Goal: Information Seeking & Learning: Learn about a topic

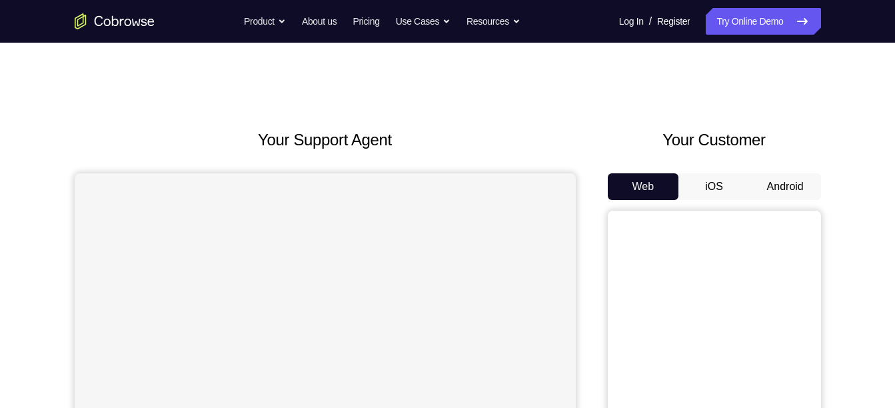
click at [792, 191] on button "Android" at bounding box center [785, 186] width 71 height 27
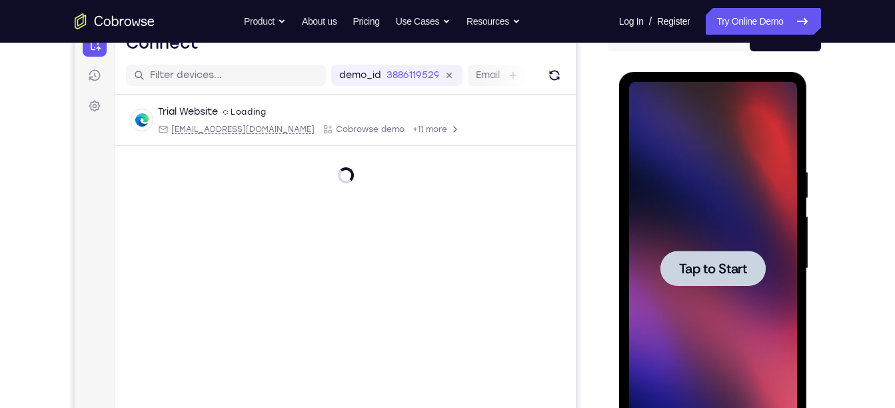
scroll to position [149, 0]
click at [715, 255] on div at bounding box center [712, 267] width 105 height 35
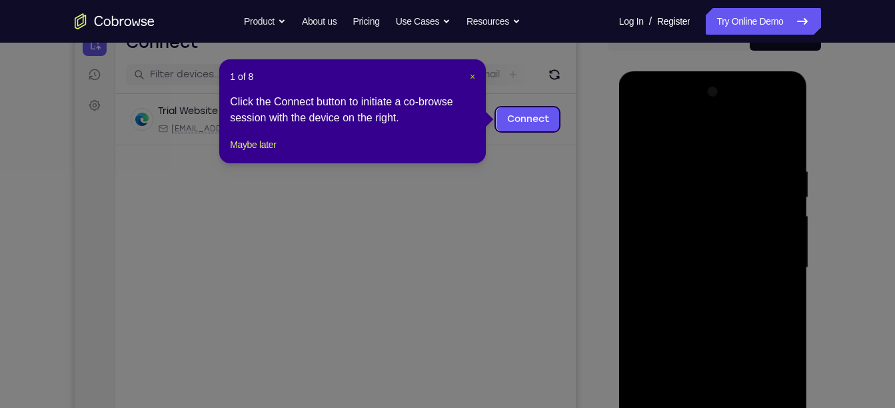
click at [470, 76] on span "×" at bounding box center [472, 76] width 5 height 11
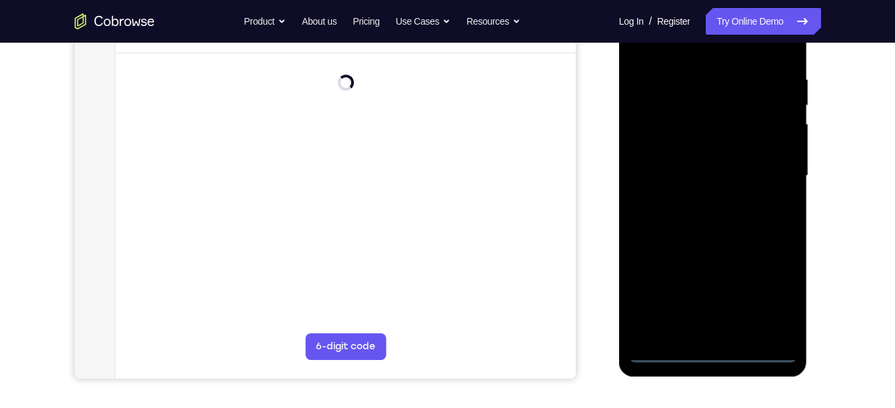
scroll to position [242, 0]
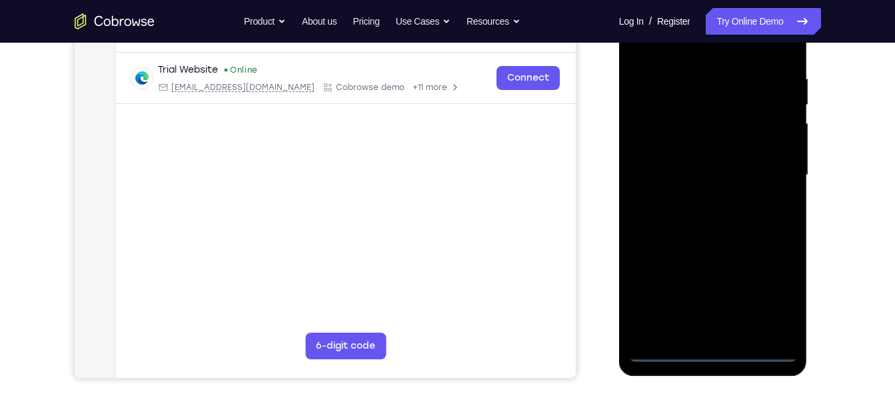
click at [713, 347] on div at bounding box center [713, 175] width 168 height 373
click at [712, 351] on div at bounding box center [713, 175] width 168 height 373
click at [780, 298] on div at bounding box center [713, 175] width 168 height 373
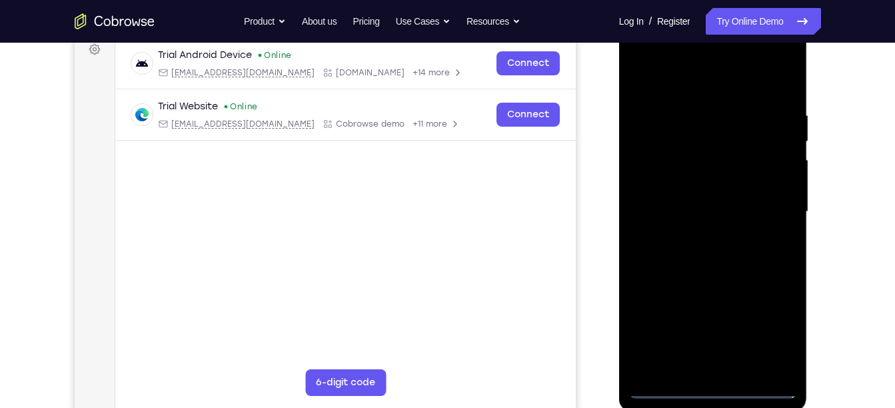
scroll to position [205, 0]
click at [675, 69] on div at bounding box center [713, 212] width 168 height 373
click at [766, 207] on div at bounding box center [713, 212] width 168 height 373
click at [694, 233] on div at bounding box center [713, 212] width 168 height 373
click at [694, 200] on div at bounding box center [713, 212] width 168 height 373
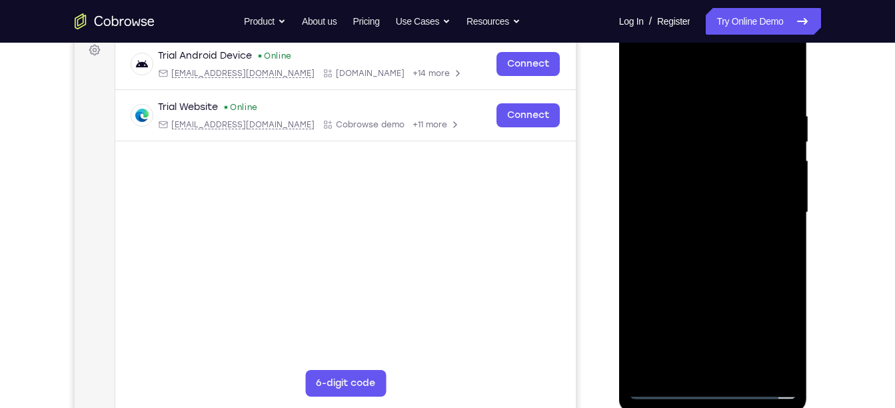
click at [669, 177] on div at bounding box center [713, 212] width 168 height 373
click at [781, 185] on div at bounding box center [713, 212] width 168 height 373
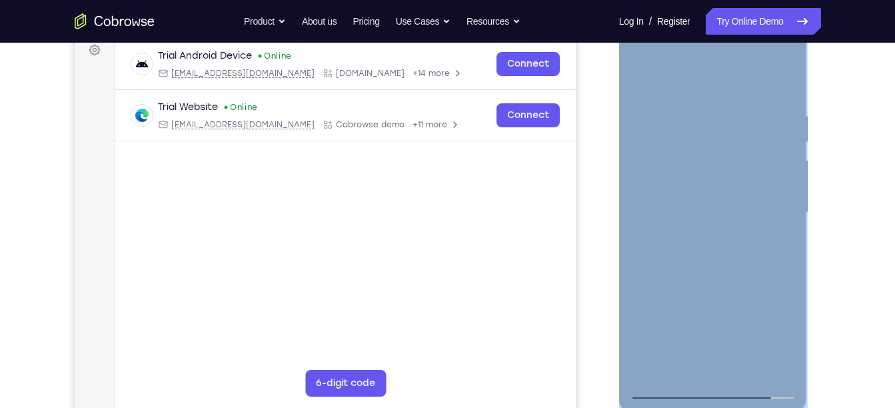
click at [711, 161] on div at bounding box center [713, 212] width 168 height 373
click at [698, 135] on div at bounding box center [713, 212] width 168 height 373
click at [664, 159] on div at bounding box center [713, 212] width 168 height 373
click at [708, 211] on div at bounding box center [713, 212] width 168 height 373
click at [690, 118] on div at bounding box center [713, 212] width 168 height 373
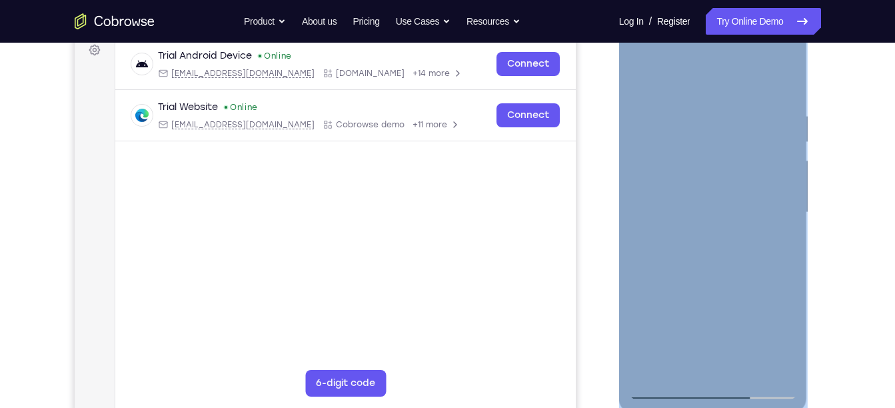
click at [694, 151] on div at bounding box center [713, 212] width 168 height 373
click at [680, 141] on div at bounding box center [713, 212] width 168 height 373
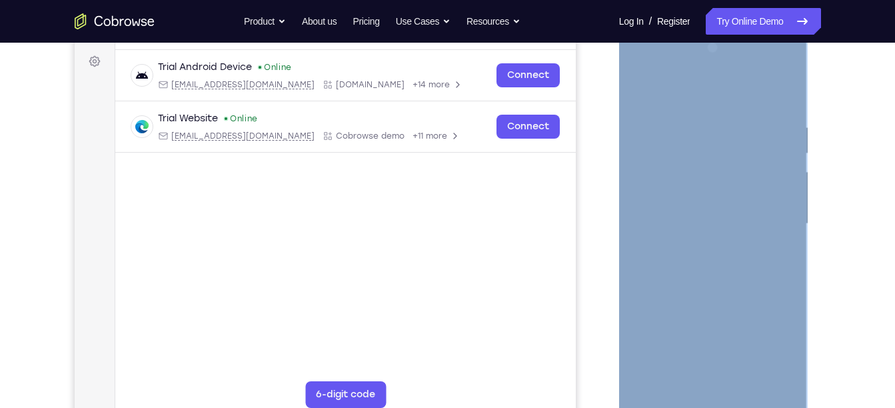
scroll to position [191, 0]
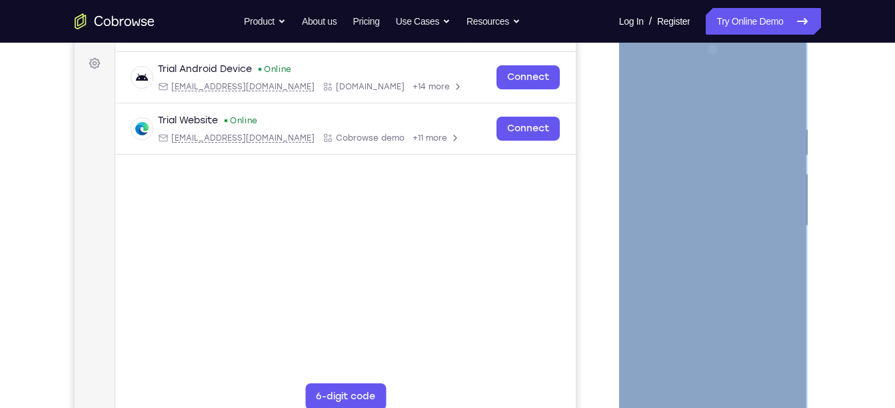
click at [716, 169] on div at bounding box center [713, 225] width 168 height 373
click at [725, 285] on div at bounding box center [713, 225] width 168 height 373
click at [740, 383] on div at bounding box center [713, 225] width 168 height 373
click at [720, 304] on div at bounding box center [713, 225] width 168 height 373
